Goal: Find specific page/section

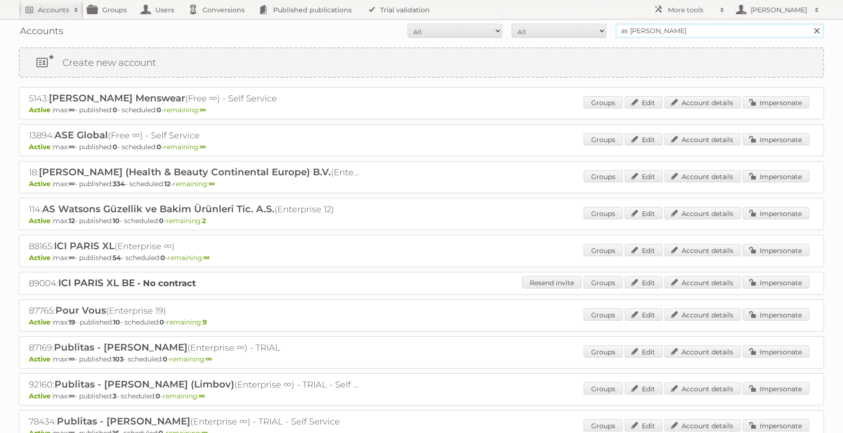
drag, startPoint x: 664, startPoint y: 31, endPoint x: 552, endPoint y: 24, distance: 111.9
click at [552, 24] on form "All Active Expired Pending All Paid Trials Self service as watson Search" at bounding box center [421, 31] width 805 height 14
type input "e"
type input "[PERSON_NAME]"
click at [809, 24] on input "Search" at bounding box center [816, 31] width 14 height 14
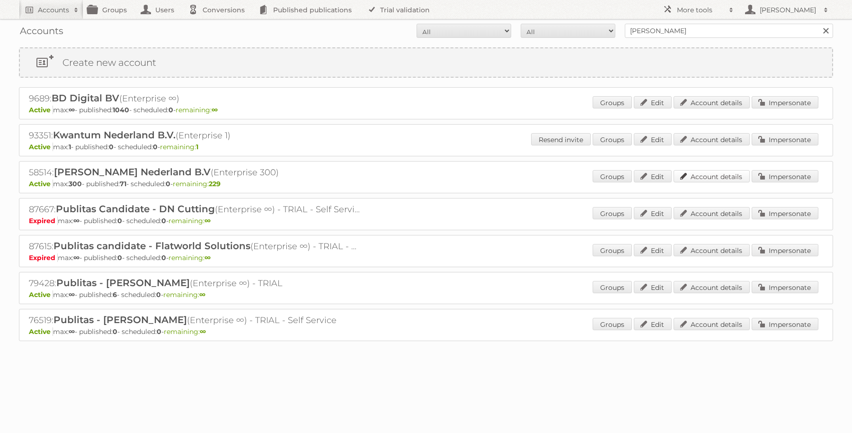
click at [722, 173] on link "Account details" at bounding box center [711, 176] width 76 height 12
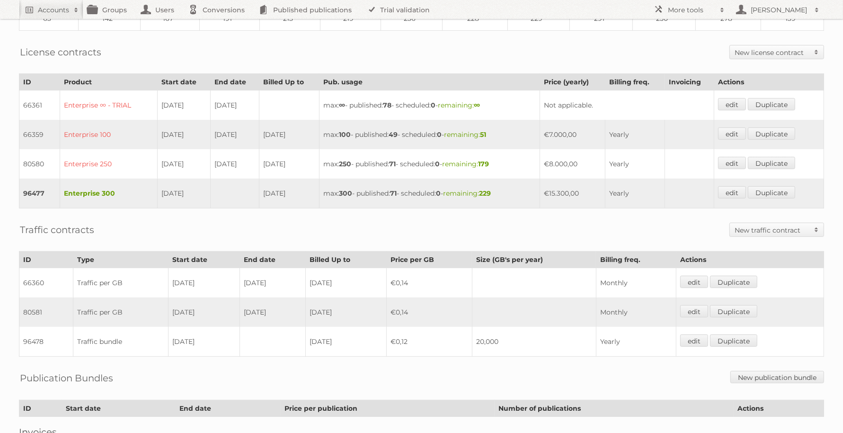
scroll to position [237, 0]
